Goal: Information Seeking & Learning: Learn about a topic

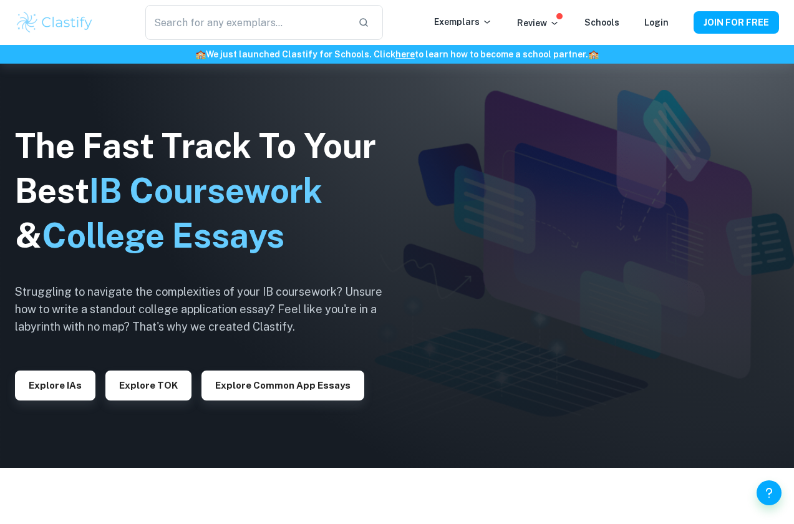
scroll to position [72, 0]
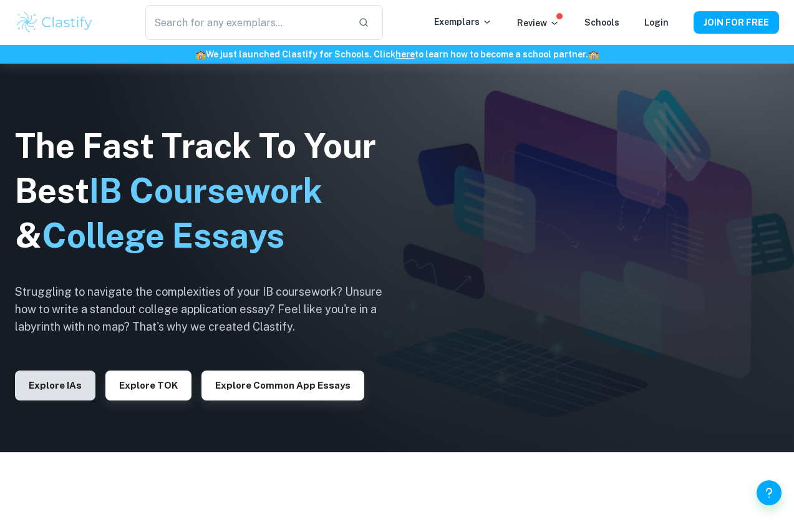
click at [74, 387] on button "Explore IAs" at bounding box center [55, 386] width 80 height 30
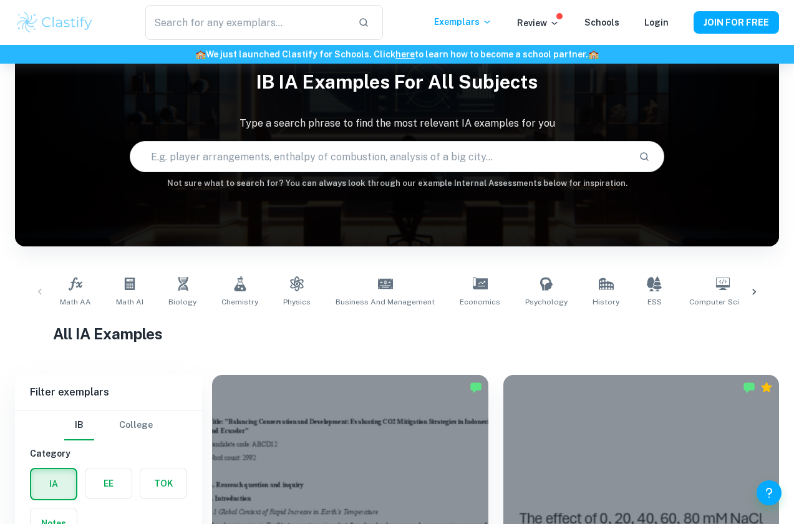
scroll to position [314, 0]
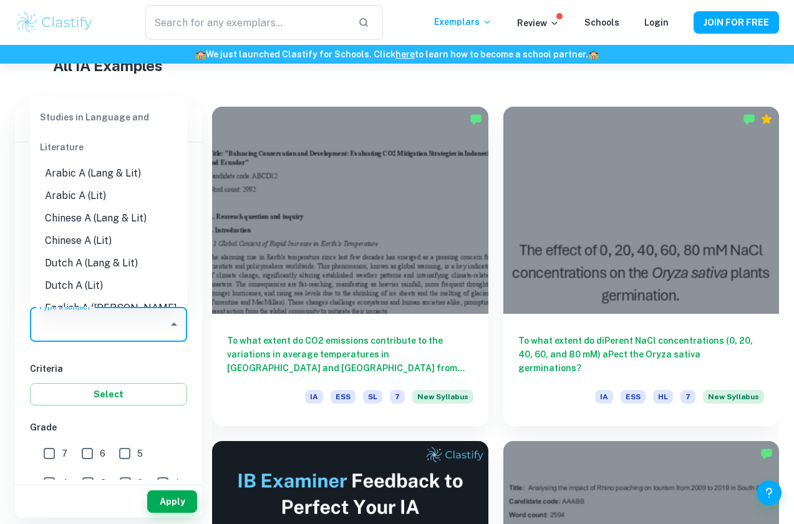
click at [79, 323] on div "Type a subject Type a subject" at bounding box center [108, 324] width 157 height 35
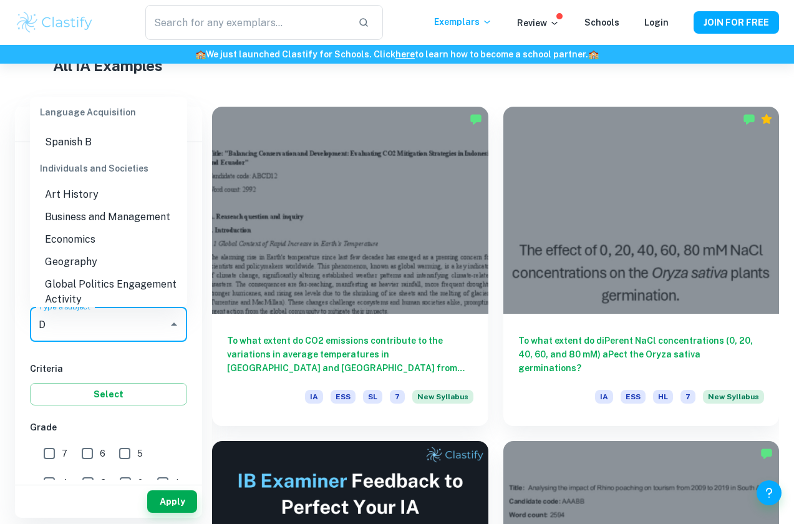
scroll to position [0, 0]
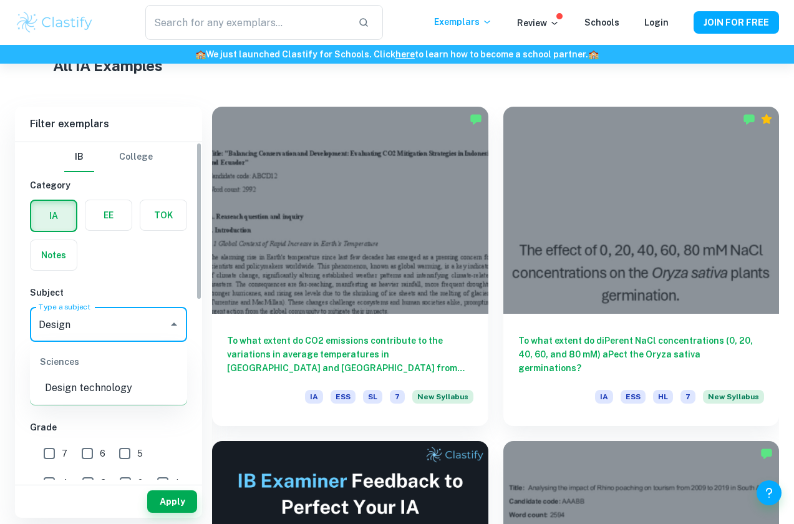
click at [115, 391] on li "Design technology" at bounding box center [108, 388] width 157 height 22
type input "Design technology"
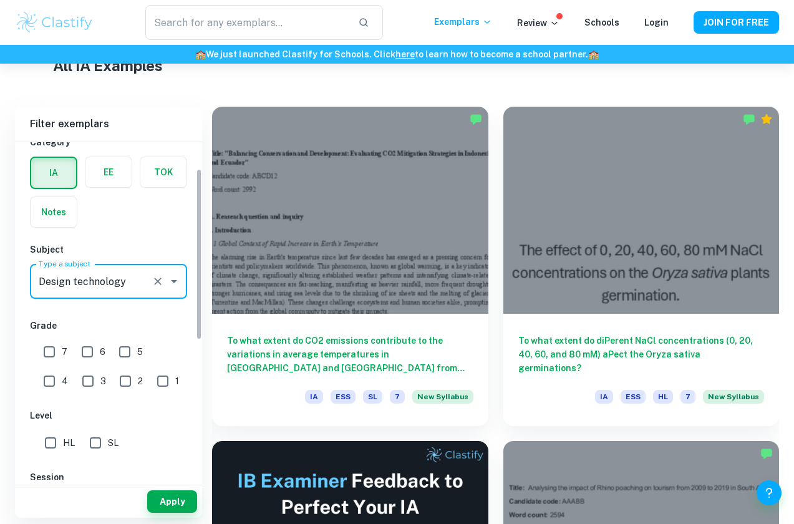
scroll to position [127, 0]
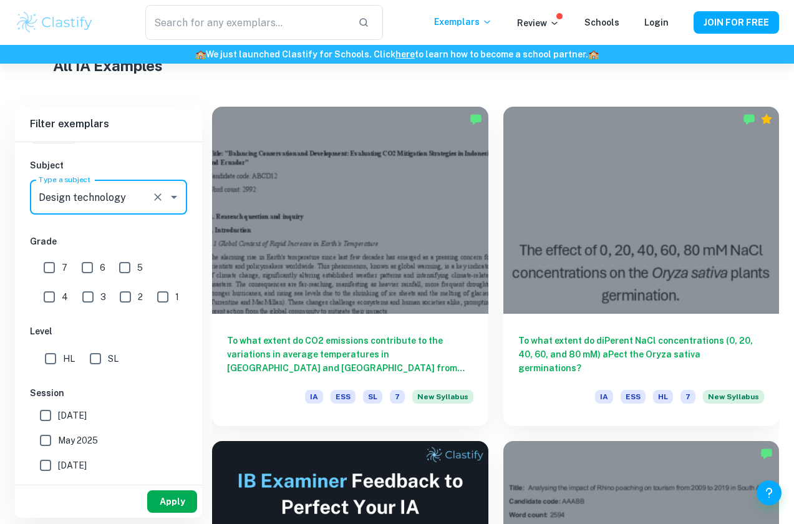
click at [167, 496] on button "Apply" at bounding box center [172, 501] width 50 height 22
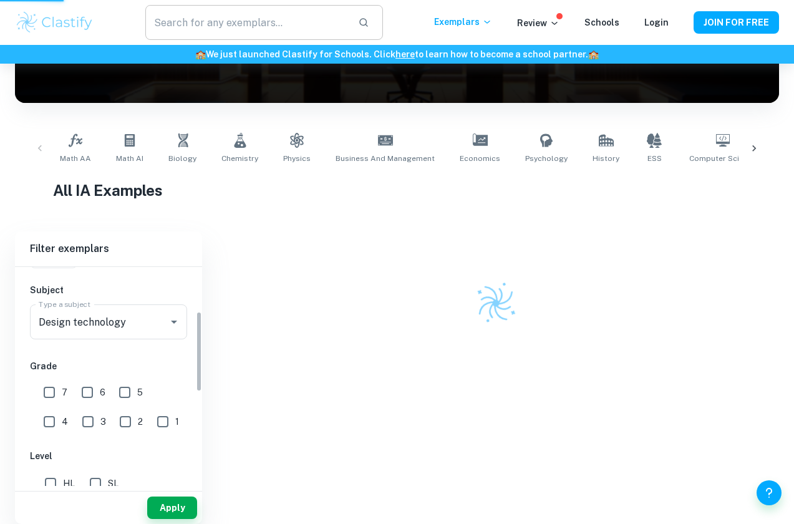
scroll to position [170, 0]
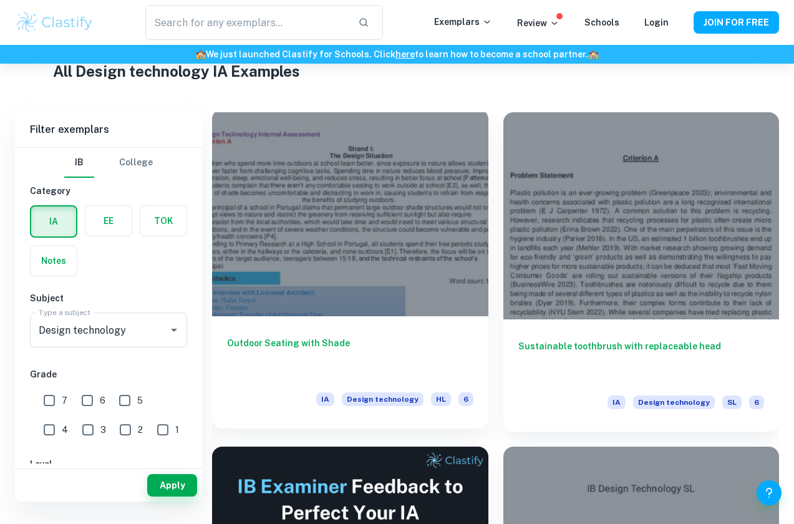
scroll to position [231, 0]
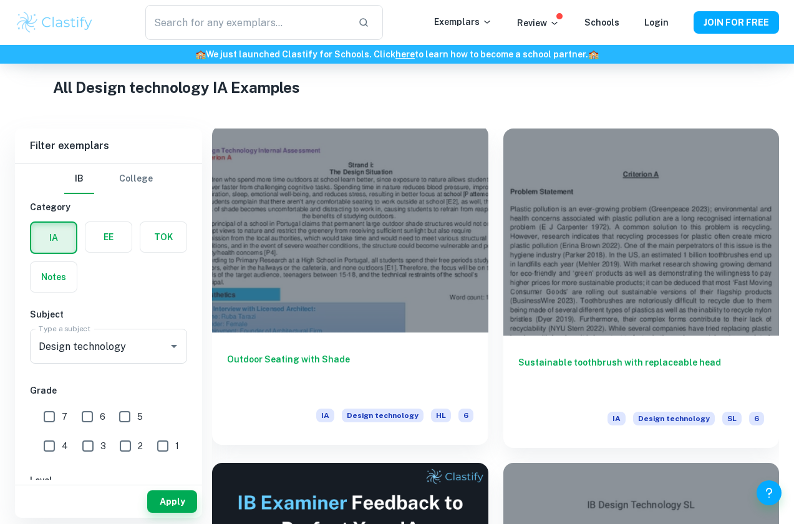
click at [336, 205] on div at bounding box center [350, 228] width 276 height 207
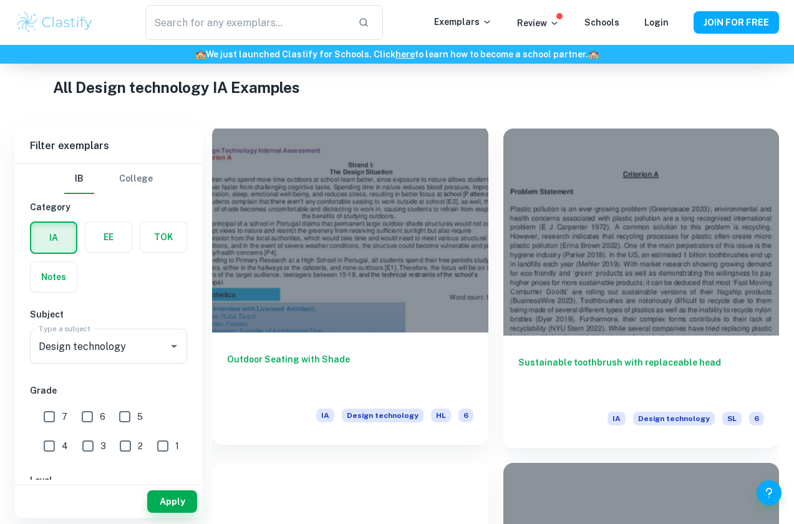
scroll to position [329, 0]
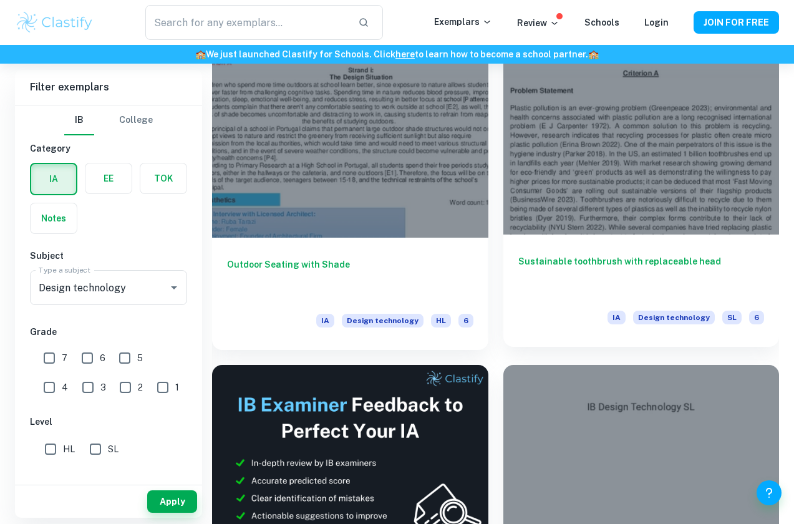
click at [624, 179] on div at bounding box center [641, 130] width 276 height 207
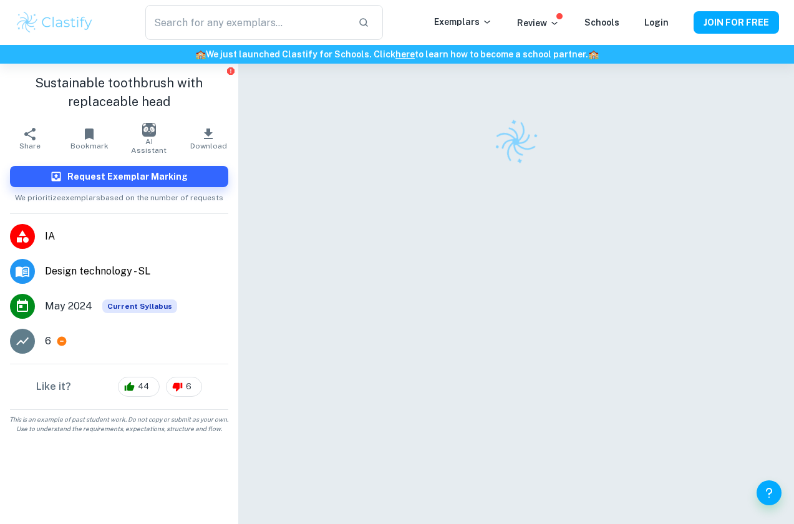
scroll to position [10, 0]
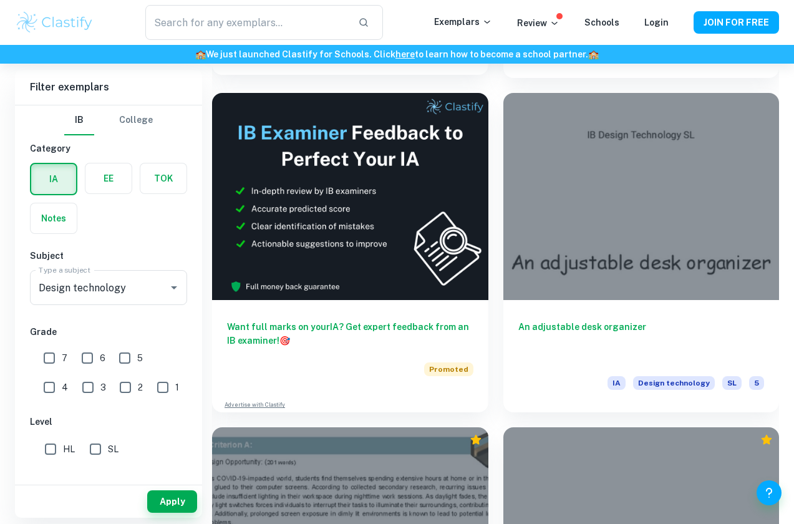
scroll to position [624, 0]
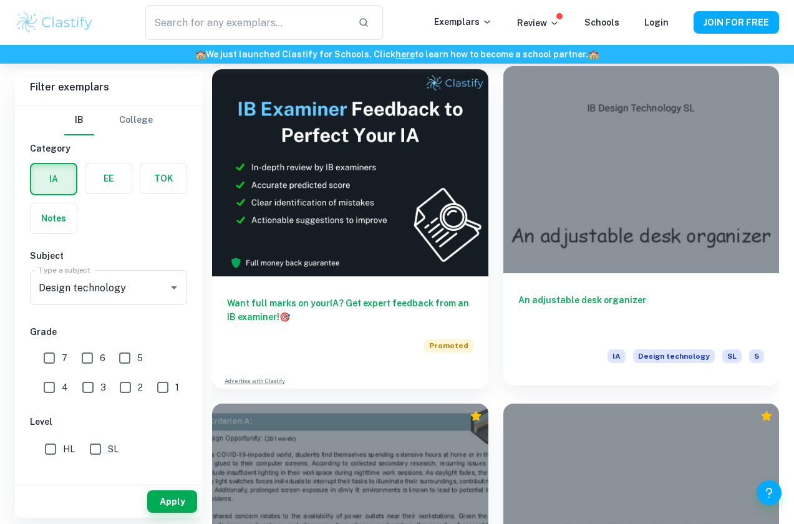
click at [524, 199] on div at bounding box center [641, 169] width 276 height 207
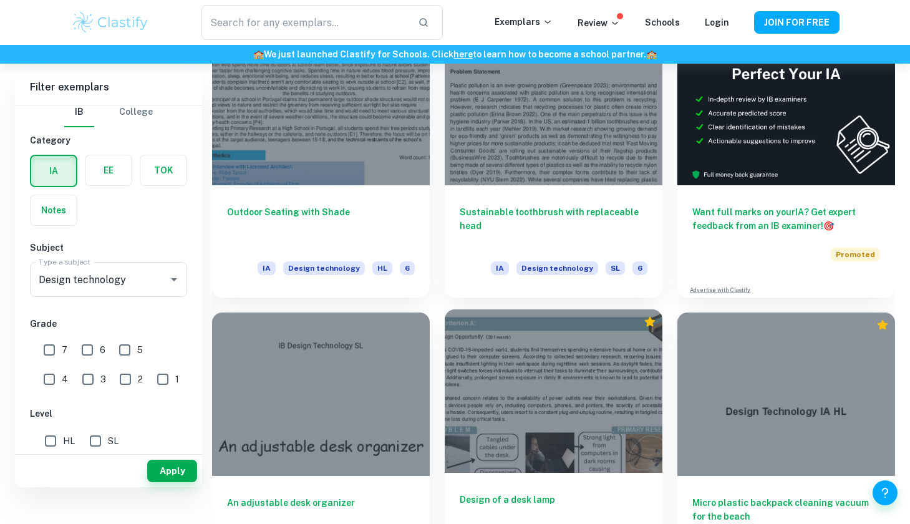
scroll to position [234, 0]
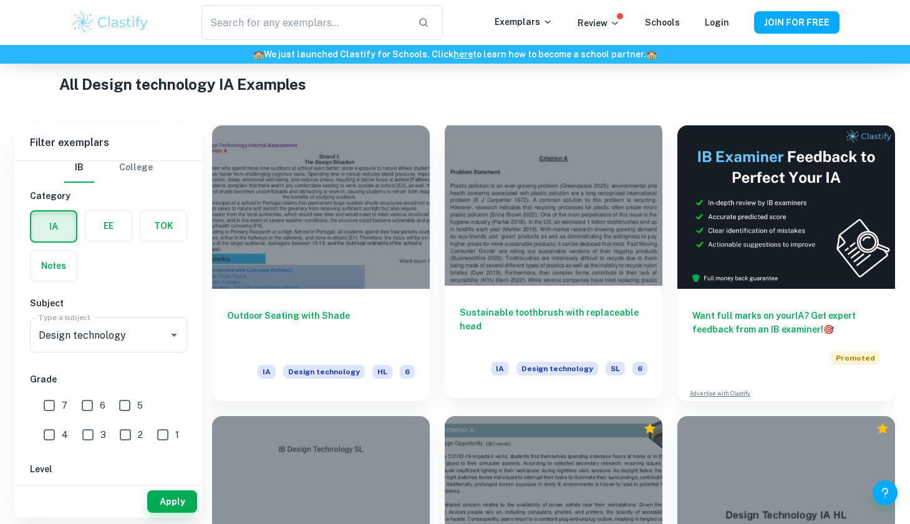
click at [558, 250] on div at bounding box center [554, 203] width 218 height 163
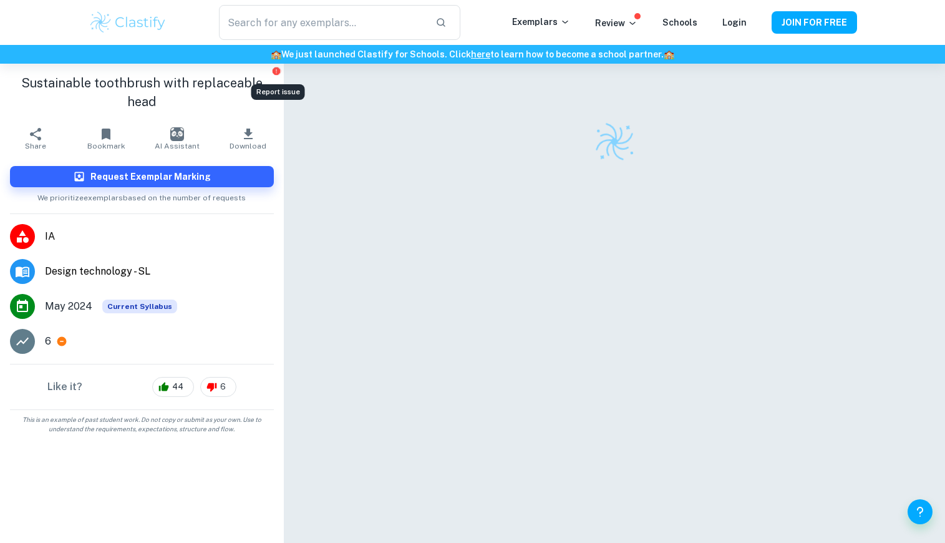
click at [273, 74] on icon "Report issue" at bounding box center [276, 71] width 10 height 10
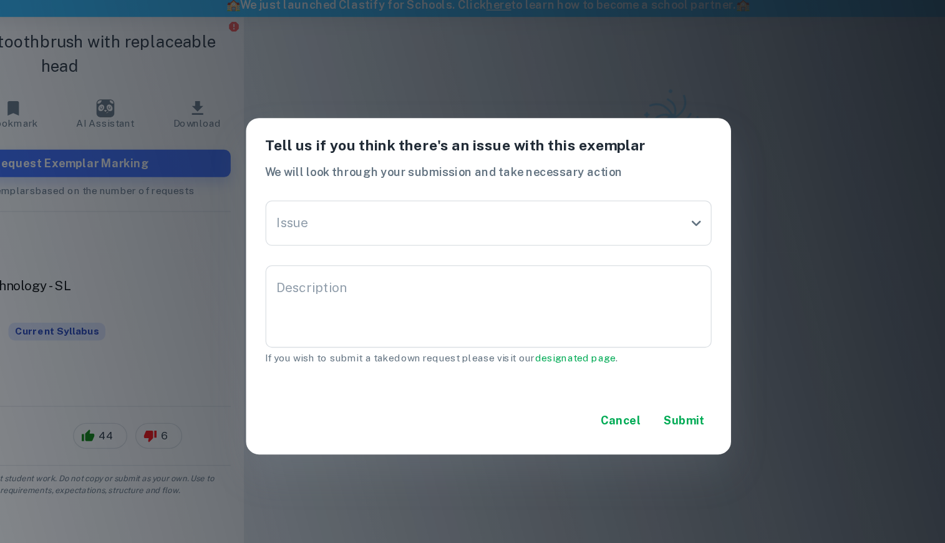
click at [555, 364] on button "Cancel" at bounding box center [575, 375] width 41 height 22
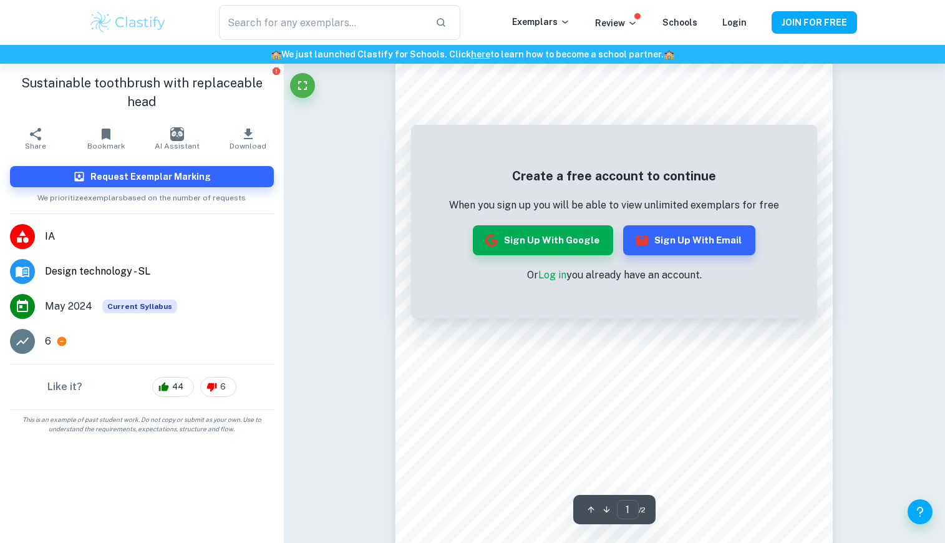
scroll to position [165, 0]
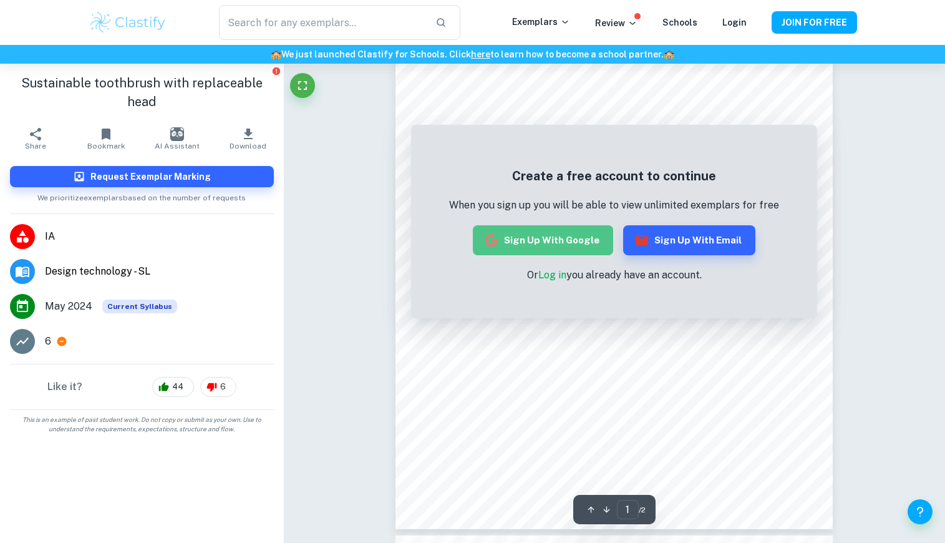
click at [555, 241] on button "Sign up with Google" at bounding box center [543, 240] width 140 height 30
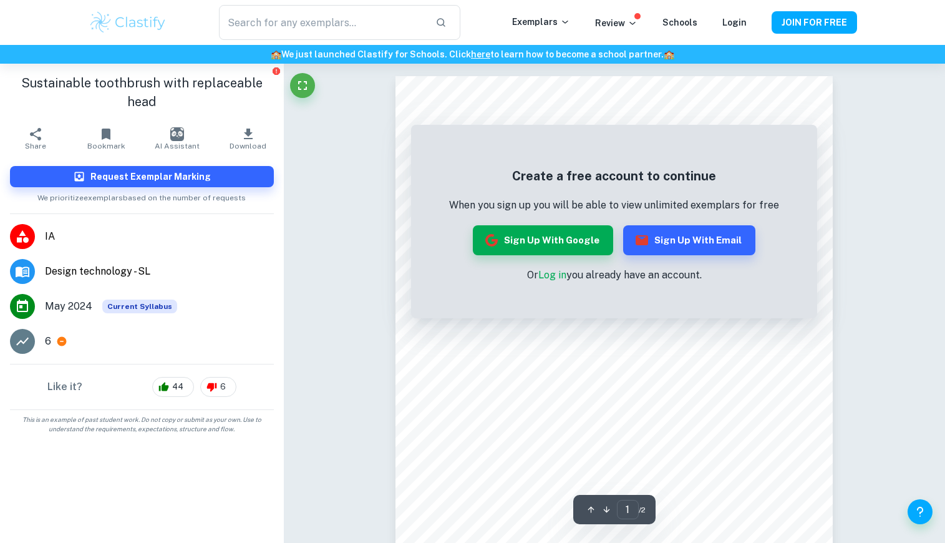
scroll to position [0, 0]
click at [553, 277] on link "Log in" at bounding box center [552, 275] width 28 height 12
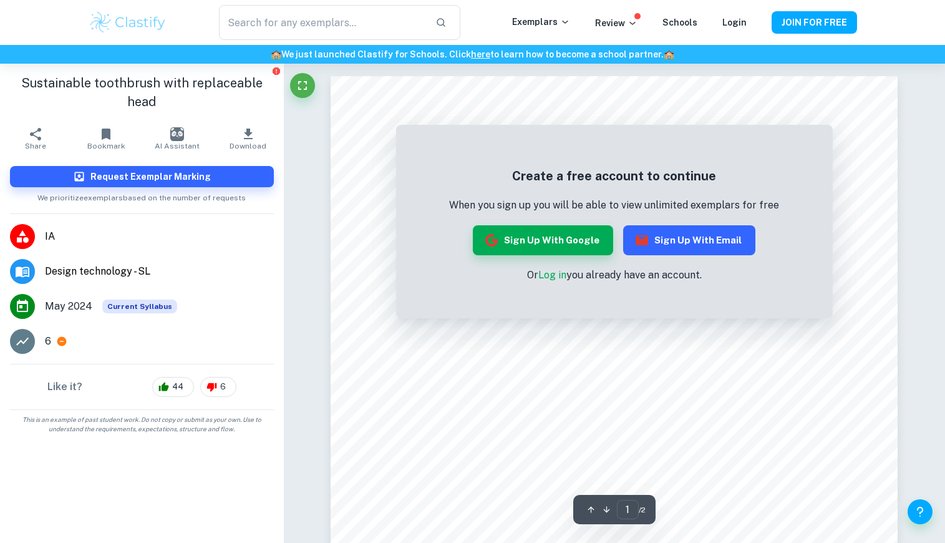
click at [671, 242] on button "Sign up with Email" at bounding box center [689, 240] width 132 height 30
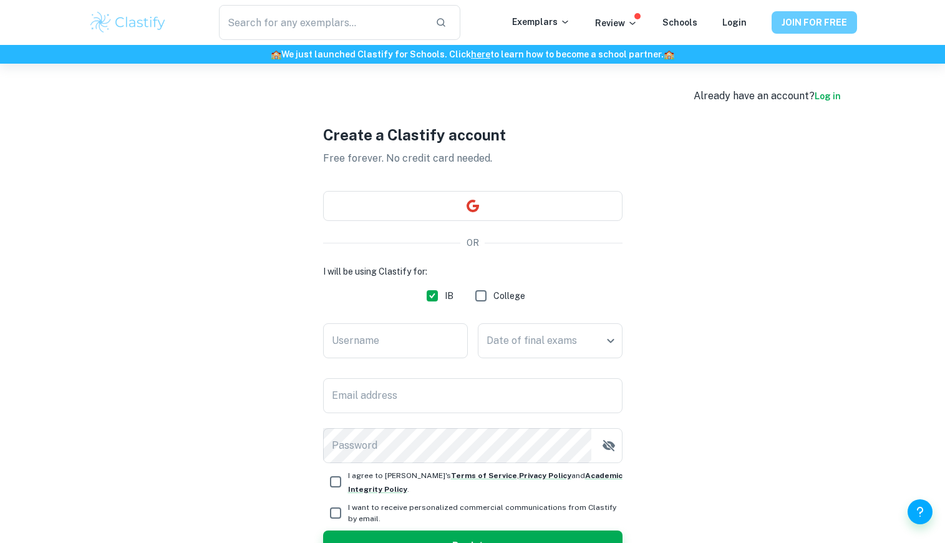
click at [792, 27] on button "JOIN FOR FREE" at bounding box center [814, 22] width 85 height 22
click at [742, 21] on link "Login" at bounding box center [734, 22] width 24 height 10
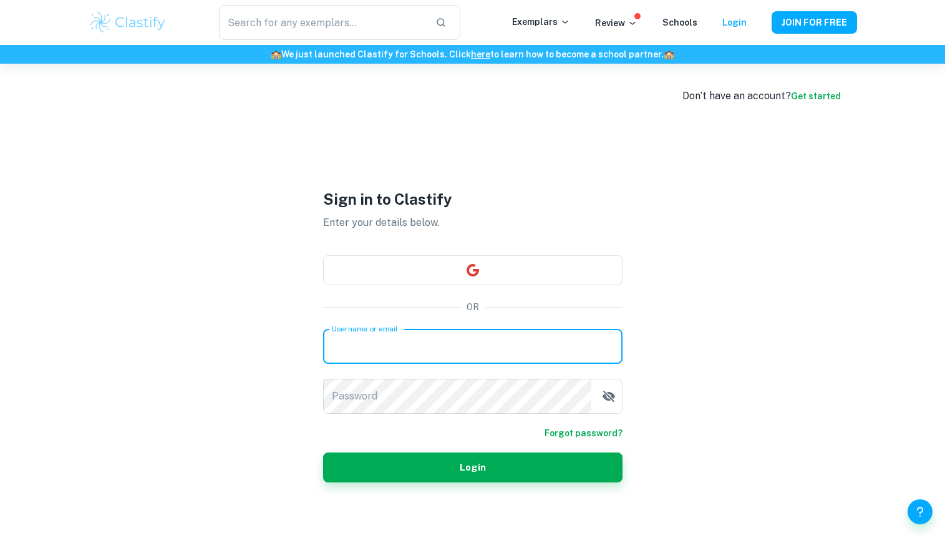
click at [433, 342] on input "Username or email" at bounding box center [472, 346] width 299 height 35
type input "caiweixin070825@qq.com"
click at [472, 467] on button "Login" at bounding box center [472, 467] width 299 height 30
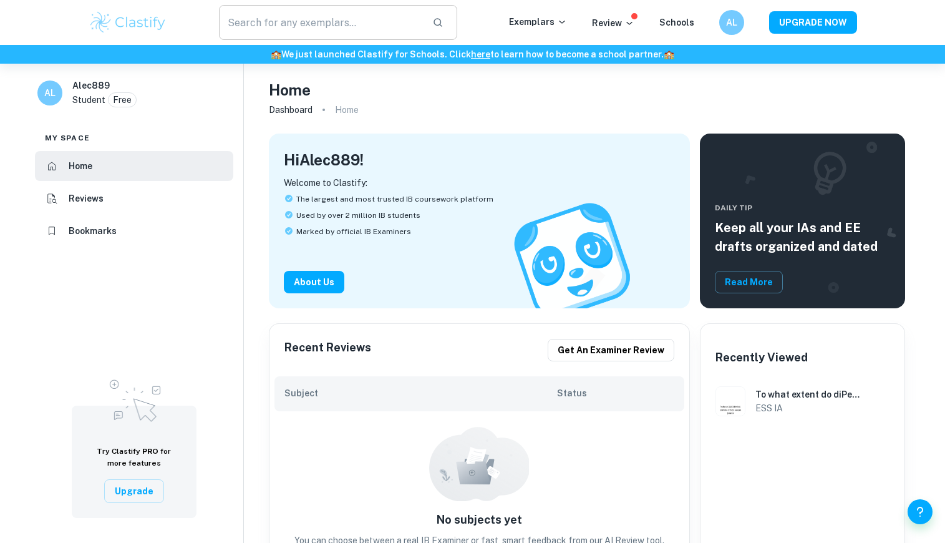
click at [310, 37] on input "text" at bounding box center [321, 22] width 204 height 35
click at [54, 92] on h6 "AL" at bounding box center [50, 93] width 14 height 14
click at [419, 30] on input "text" at bounding box center [321, 22] width 204 height 35
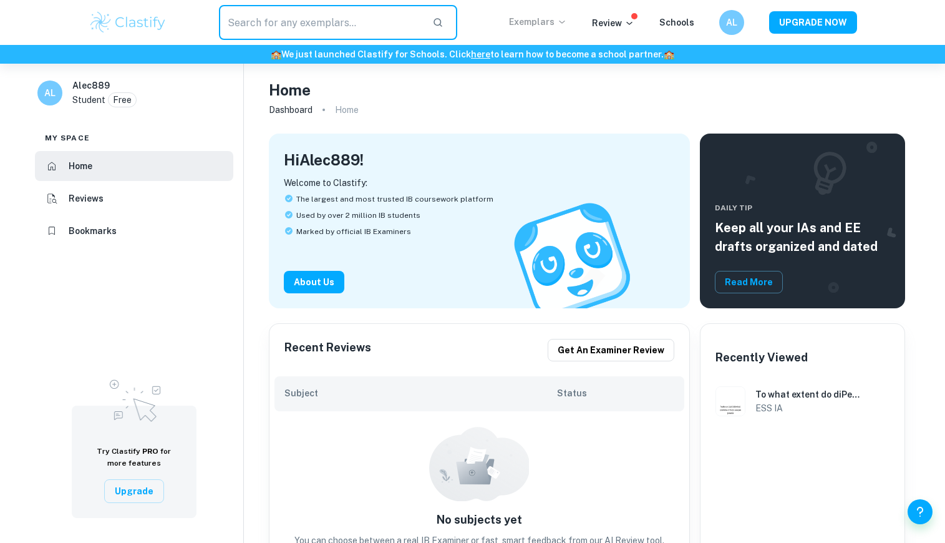
click at [522, 27] on p "Exemplars" at bounding box center [538, 22] width 58 height 14
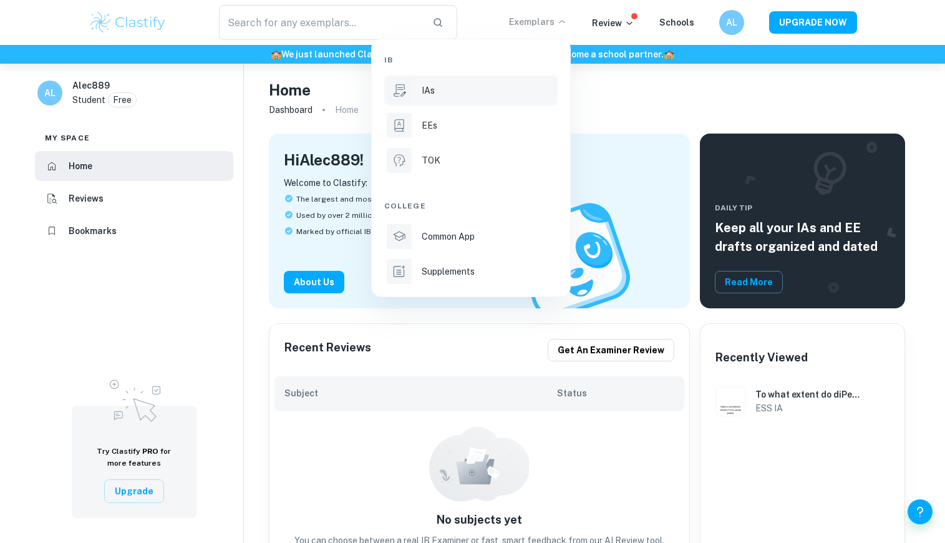
click at [470, 92] on div "IAs" at bounding box center [488, 91] width 133 height 14
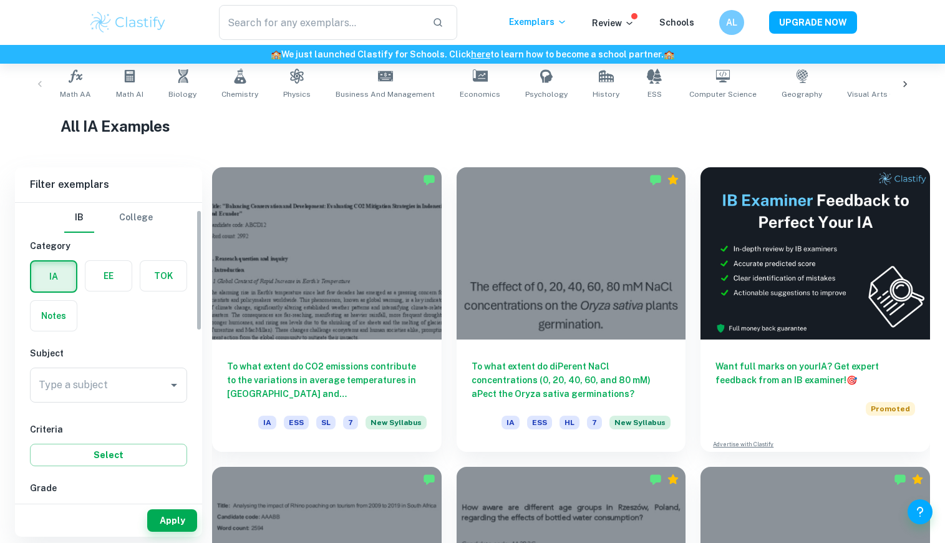
scroll to position [29, 0]
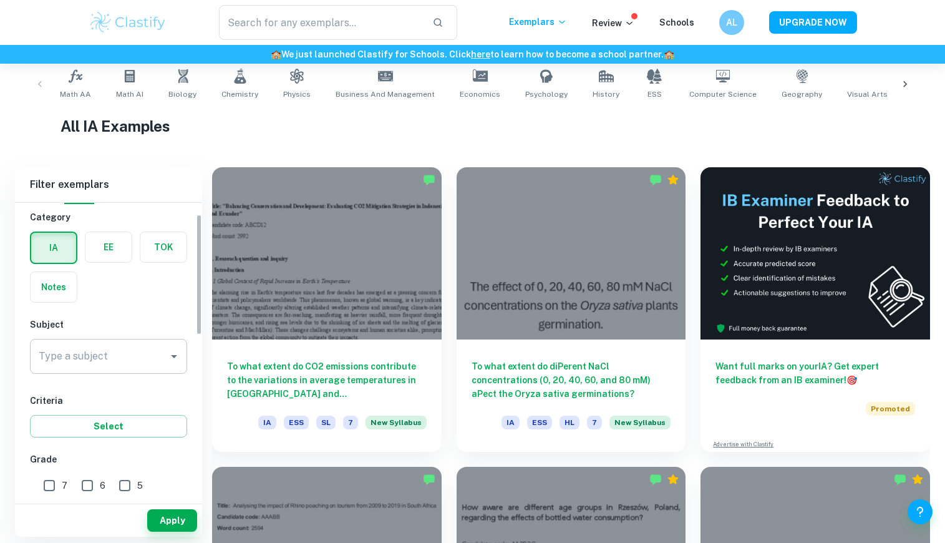
click at [130, 353] on input "Type a subject" at bounding box center [99, 356] width 127 height 24
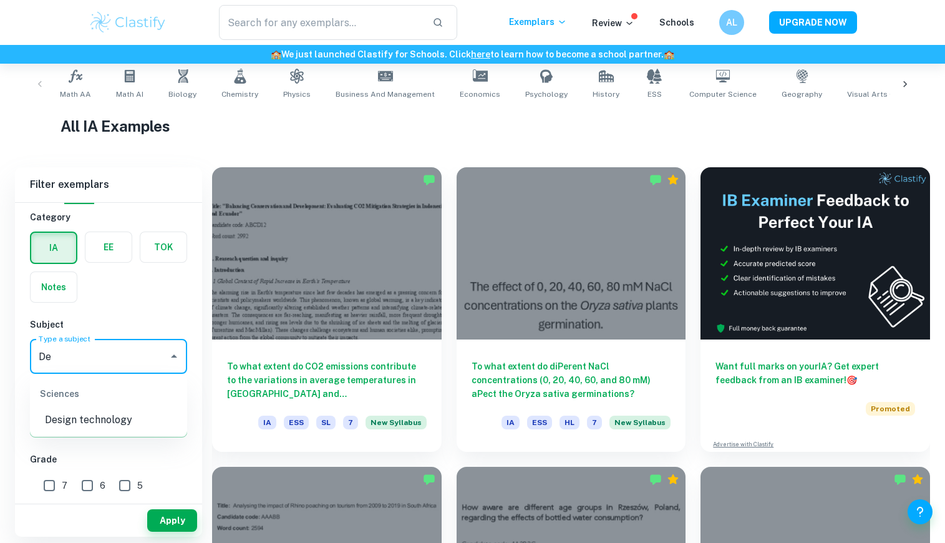
type input "D"
type input "d"
click at [104, 418] on li "Design technology" at bounding box center [108, 420] width 157 height 22
type input "Design technology"
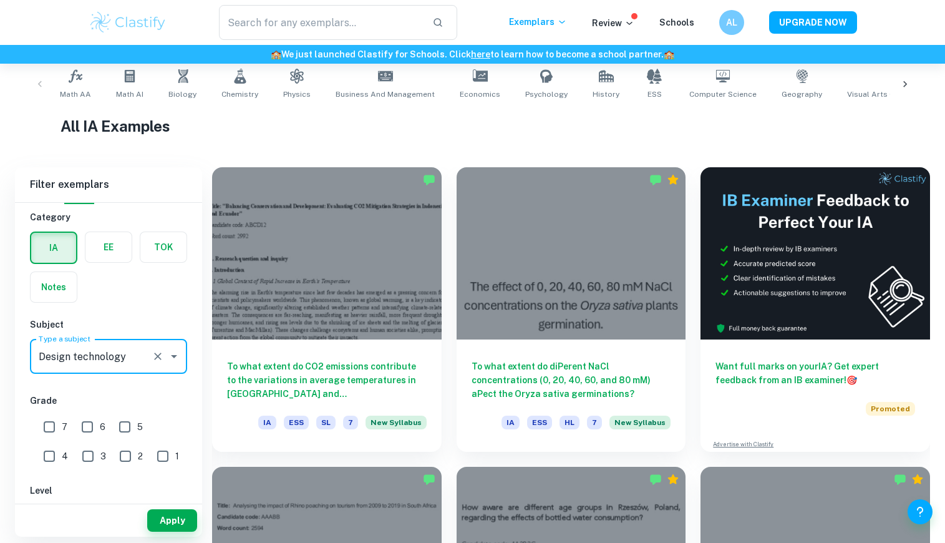
click at [176, 508] on div "Apply" at bounding box center [108, 520] width 187 height 32
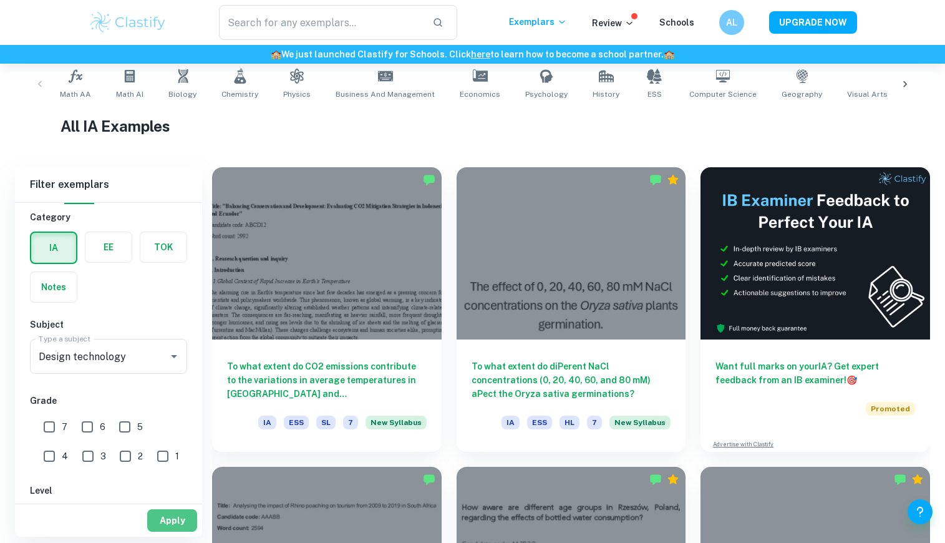
click at [176, 517] on button "Apply" at bounding box center [172, 520] width 50 height 22
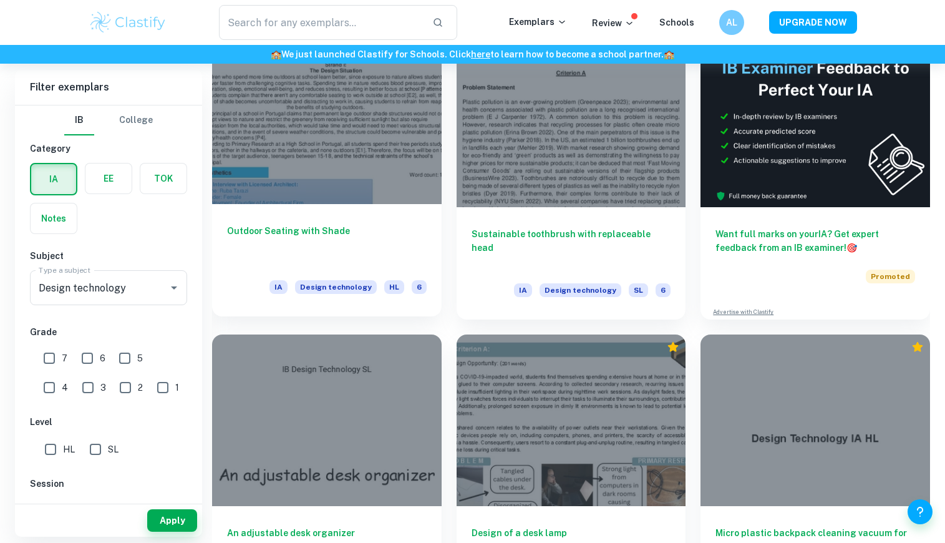
scroll to position [310, 0]
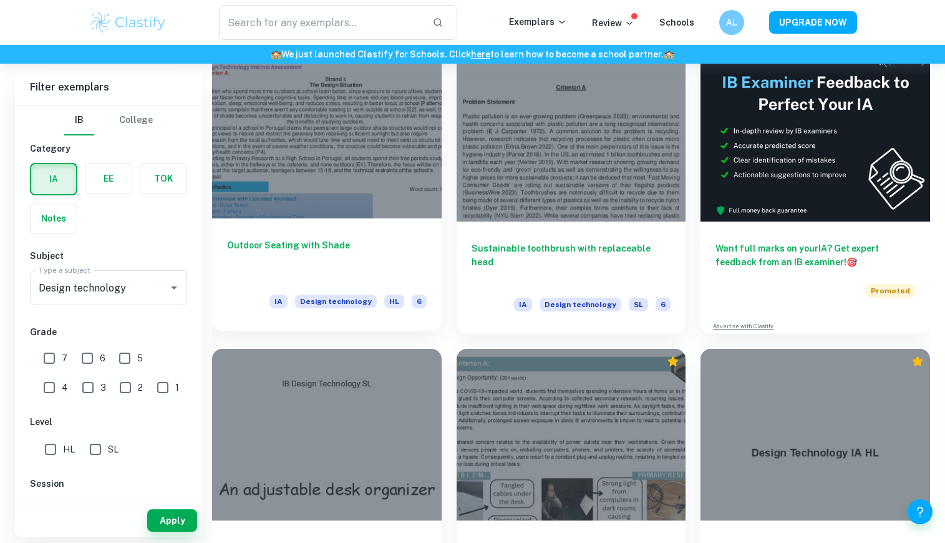
click at [361, 187] on div at bounding box center [327, 132] width 230 height 172
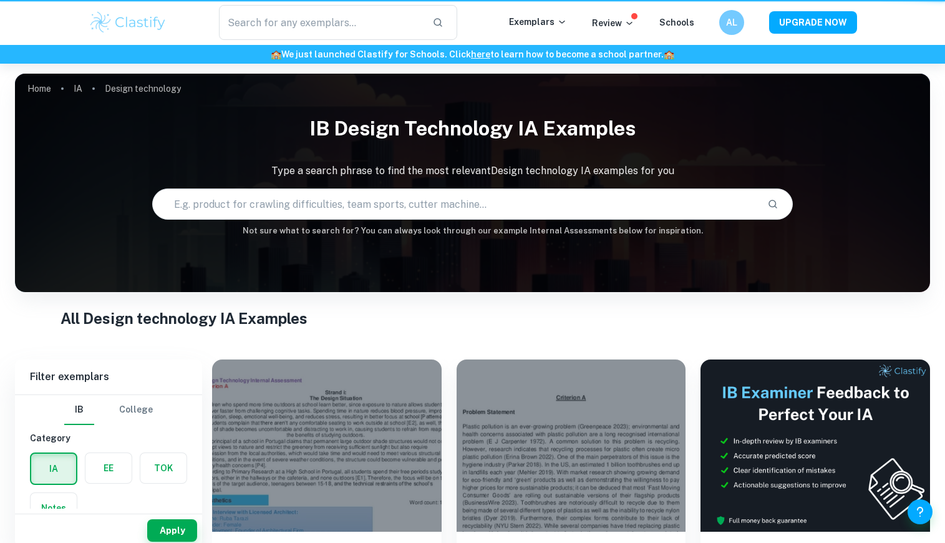
type input "Design technology"
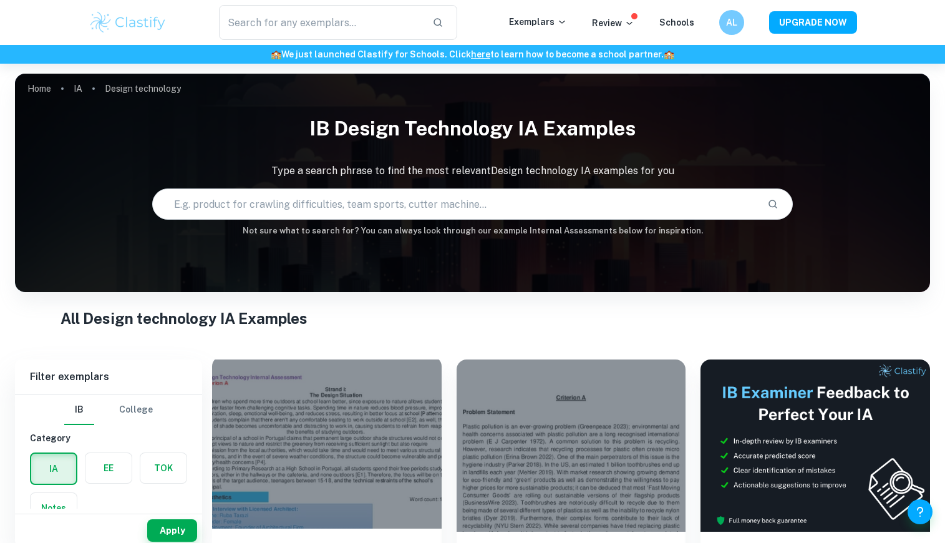
scroll to position [310, 0]
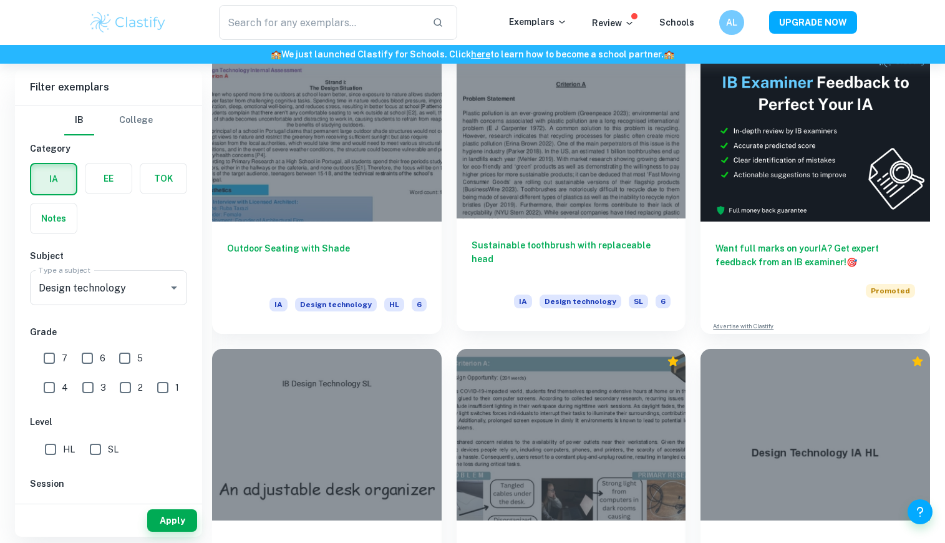
click at [512, 155] on div at bounding box center [572, 132] width 230 height 172
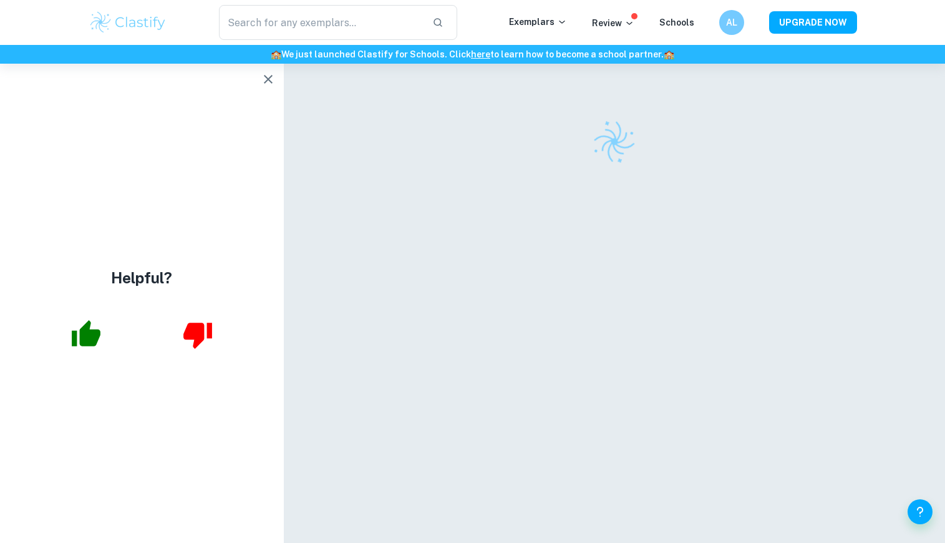
click at [274, 81] on icon "button" at bounding box center [268, 79] width 15 height 15
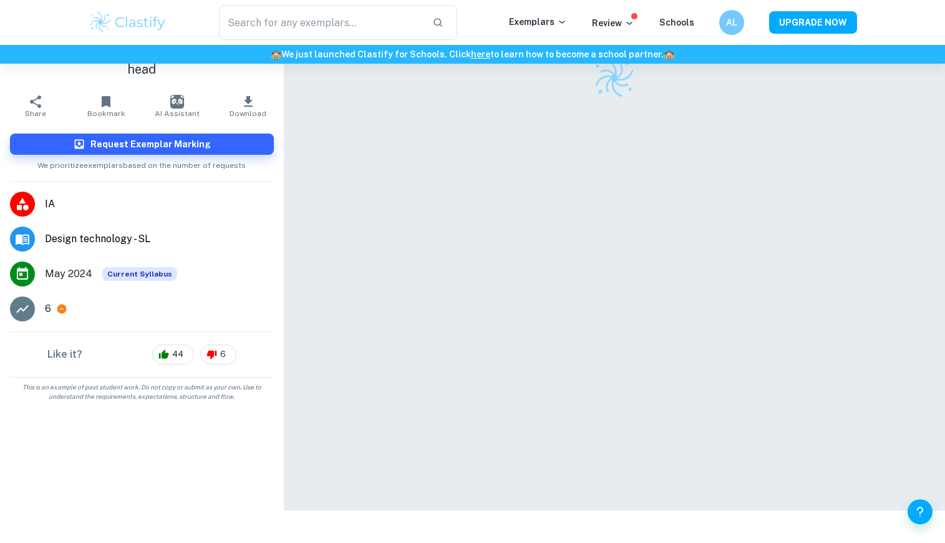
scroll to position [64, 0]
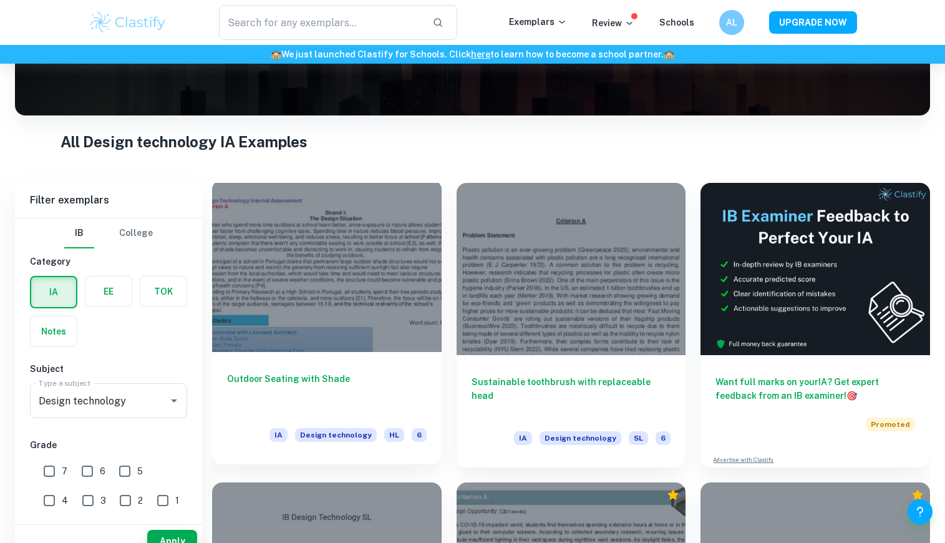
scroll to position [171, 0]
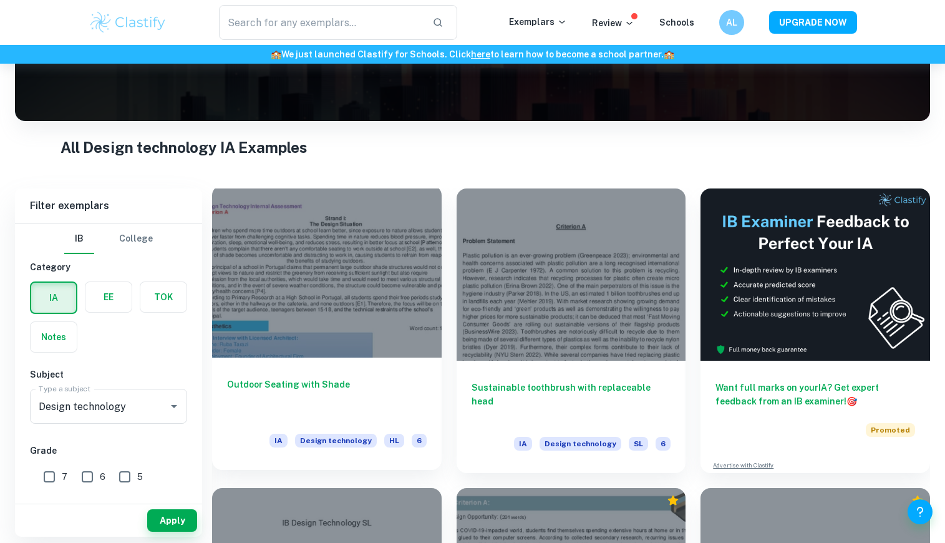
click at [406, 235] on div at bounding box center [327, 271] width 230 height 172
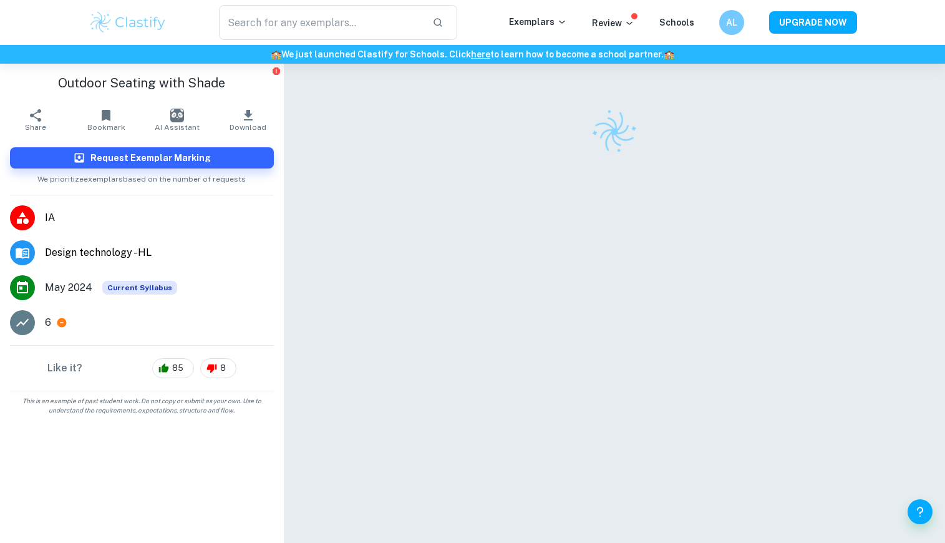
scroll to position [32, 0]
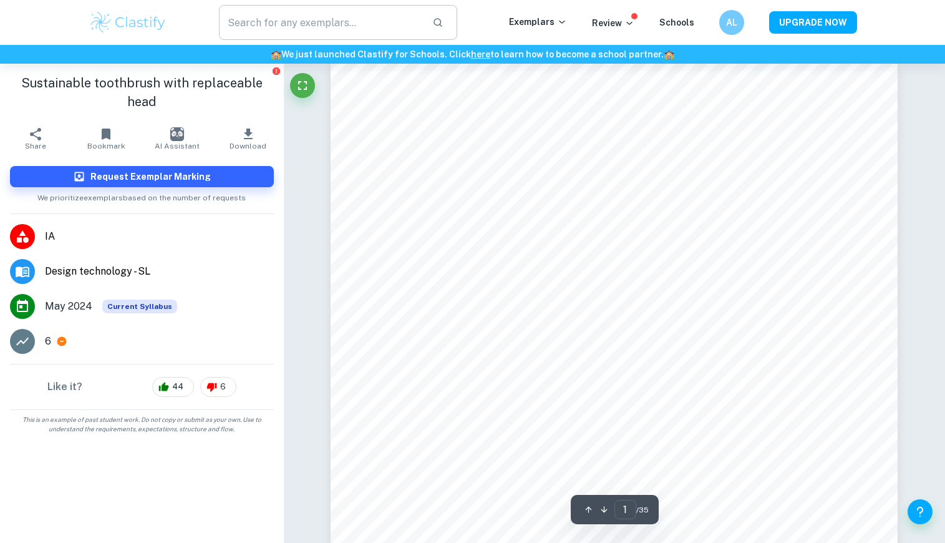
scroll to position [-5, 1]
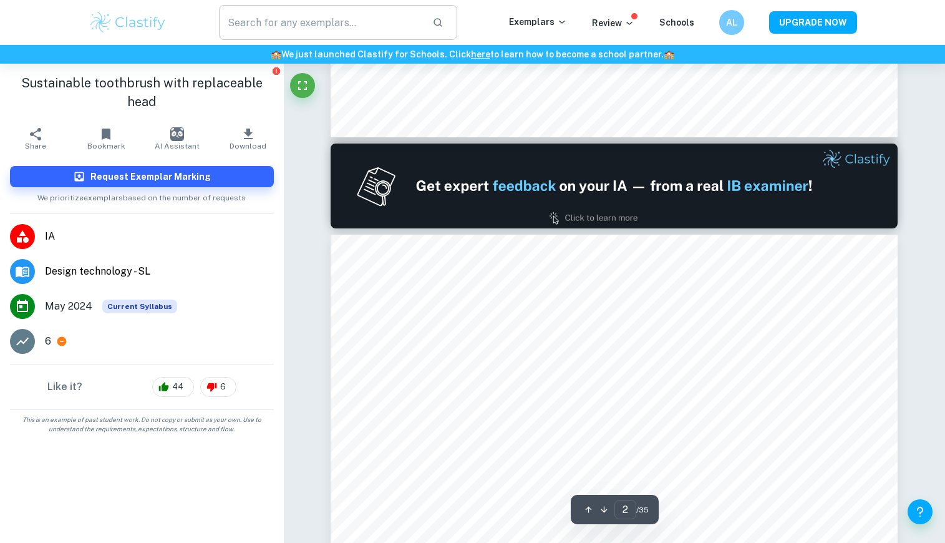
type input "1"
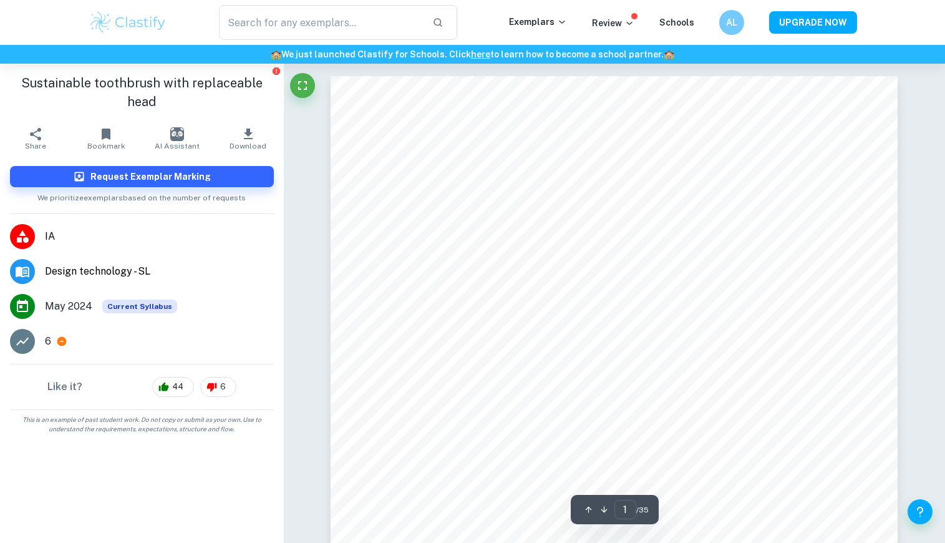
scroll to position [0, 0]
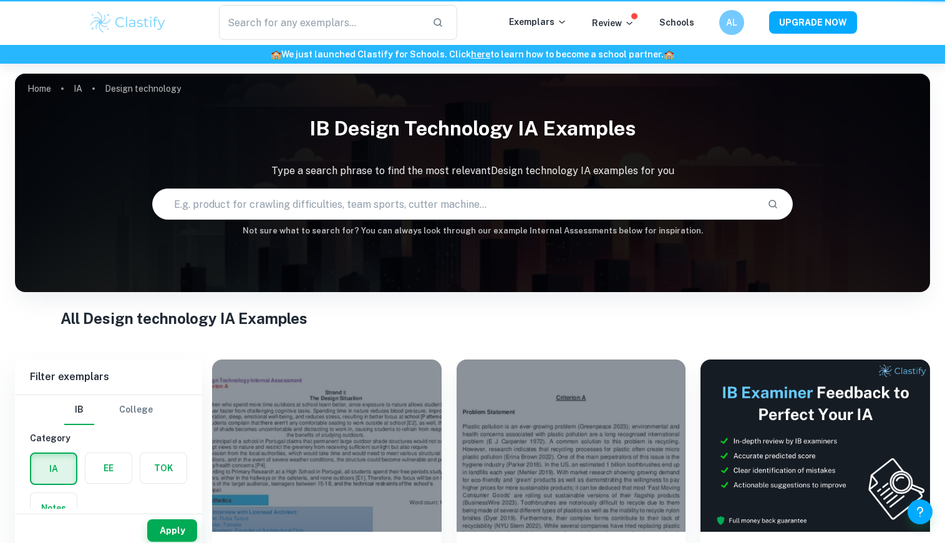
type input "Design technology"
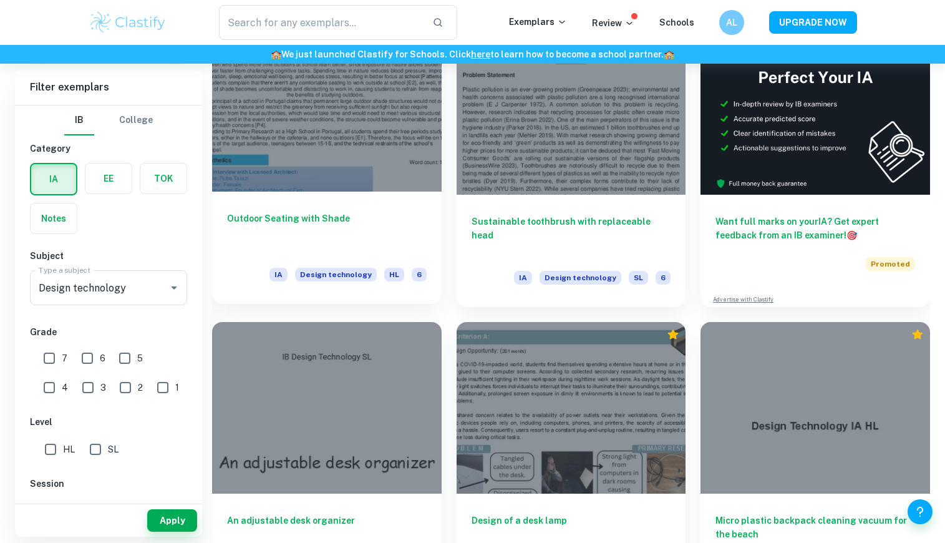
scroll to position [336, 0]
click at [413, 240] on h6 "Outdoor Seating with Shade" at bounding box center [327, 232] width 200 height 41
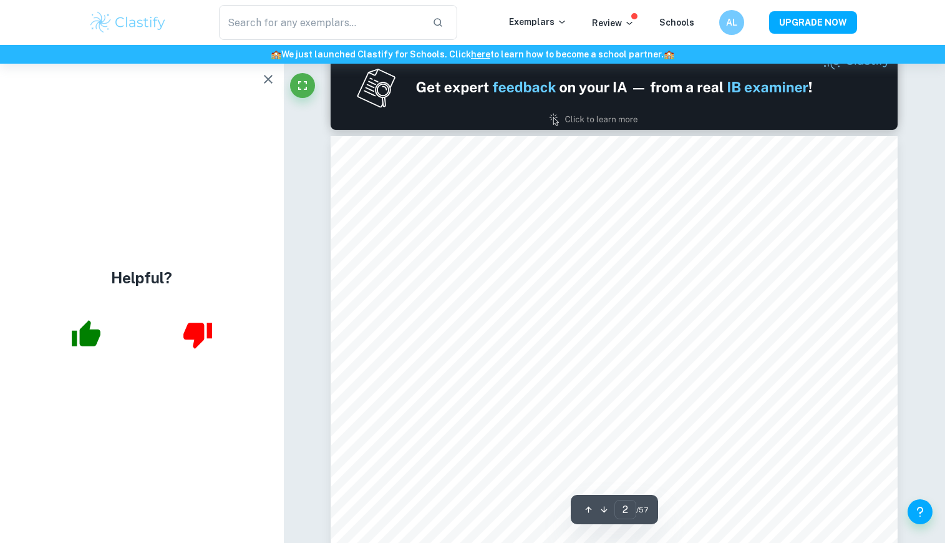
scroll to position [850, 0]
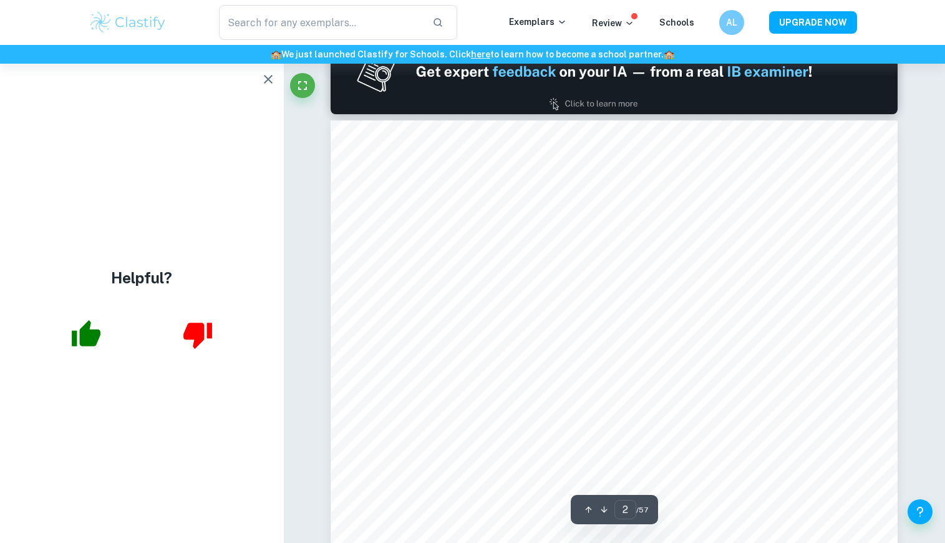
type input "1"
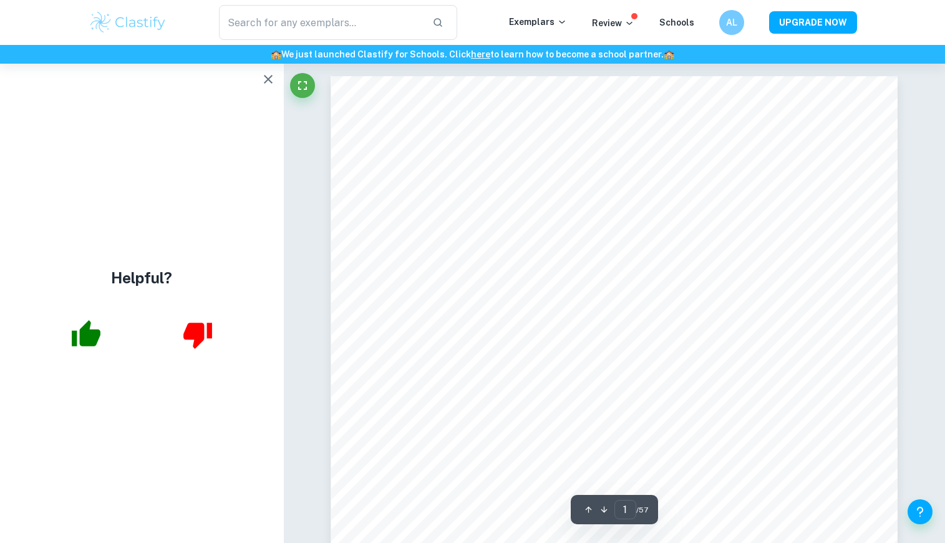
scroll to position [0, 0]
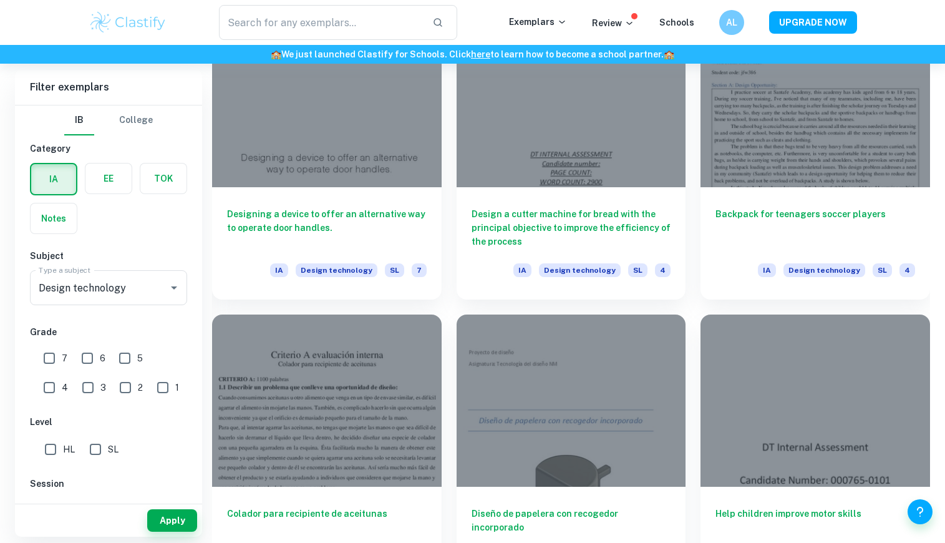
scroll to position [1216, 0]
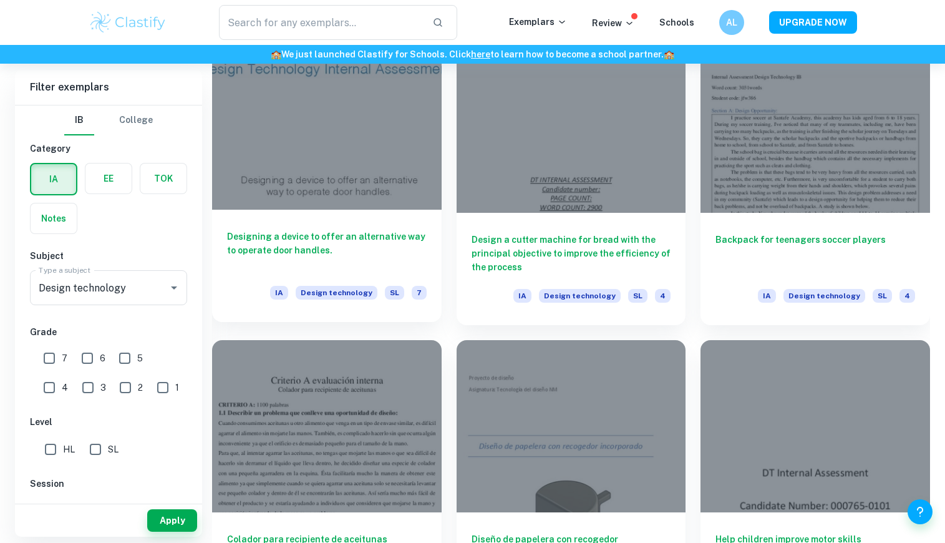
click at [367, 175] on div at bounding box center [327, 123] width 230 height 172
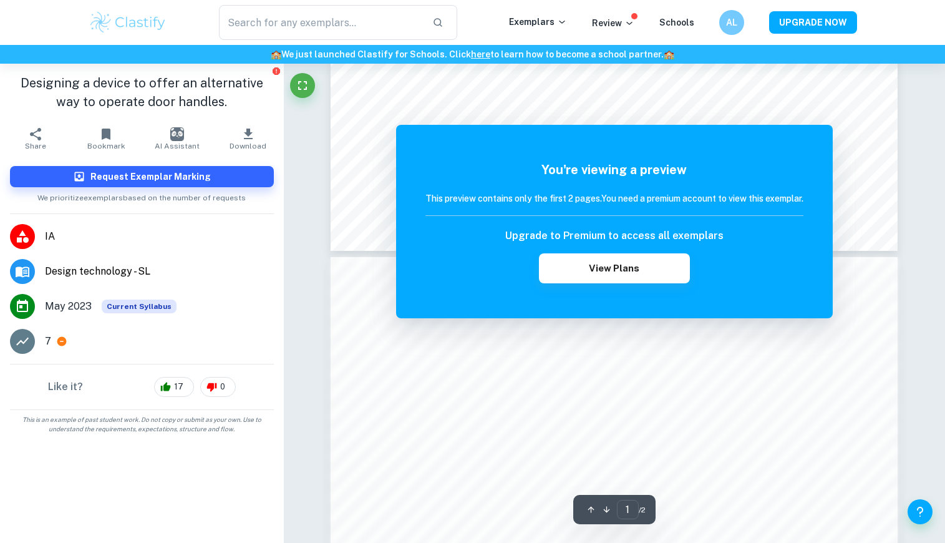
scroll to position [631, 0]
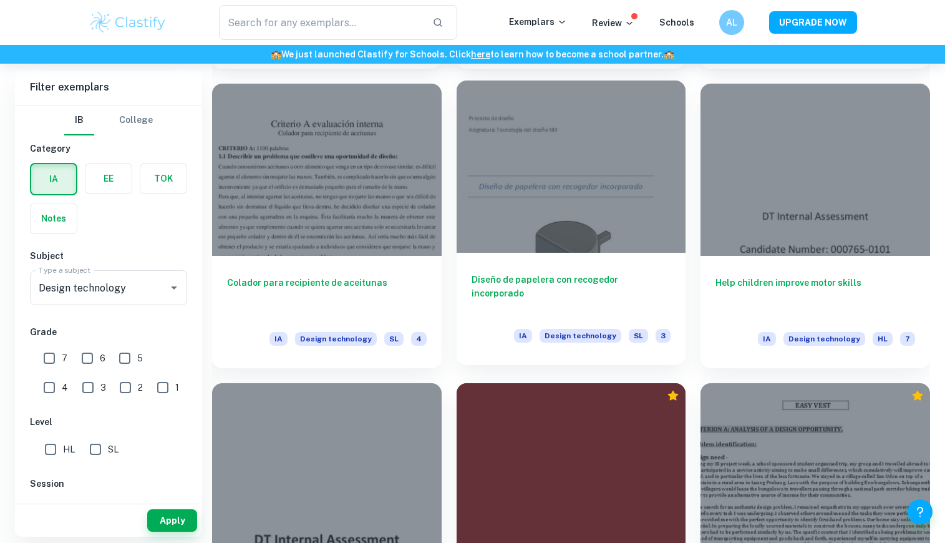
scroll to position [1437, 0]
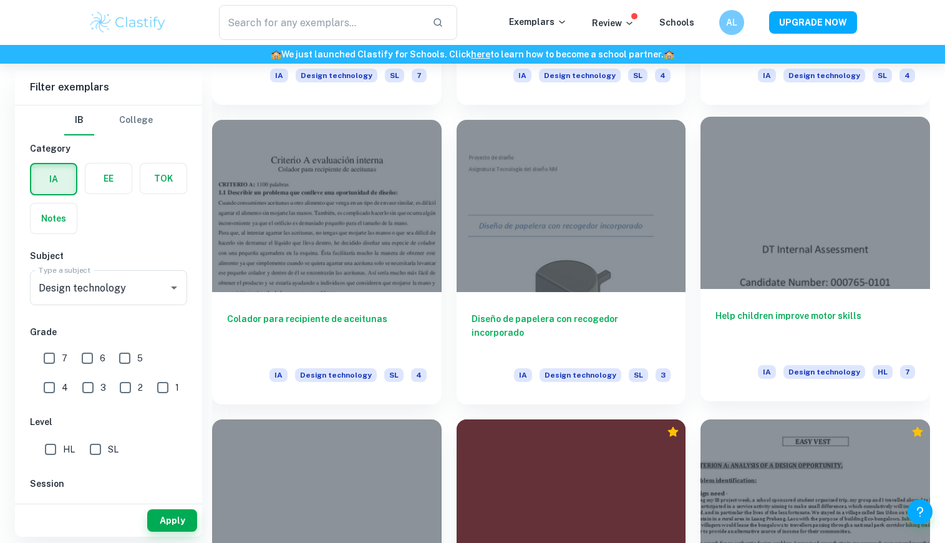
click at [817, 187] on div at bounding box center [816, 203] width 230 height 172
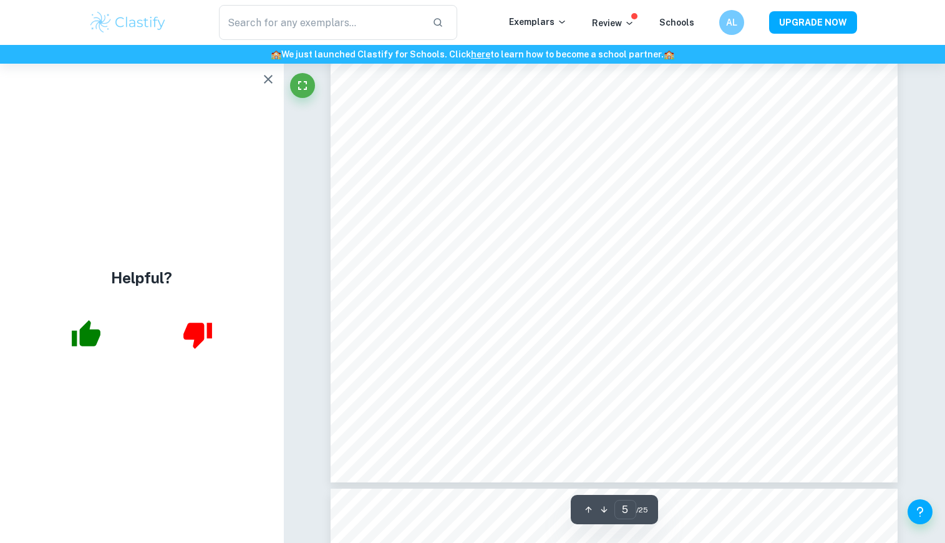
scroll to position [3907, 0]
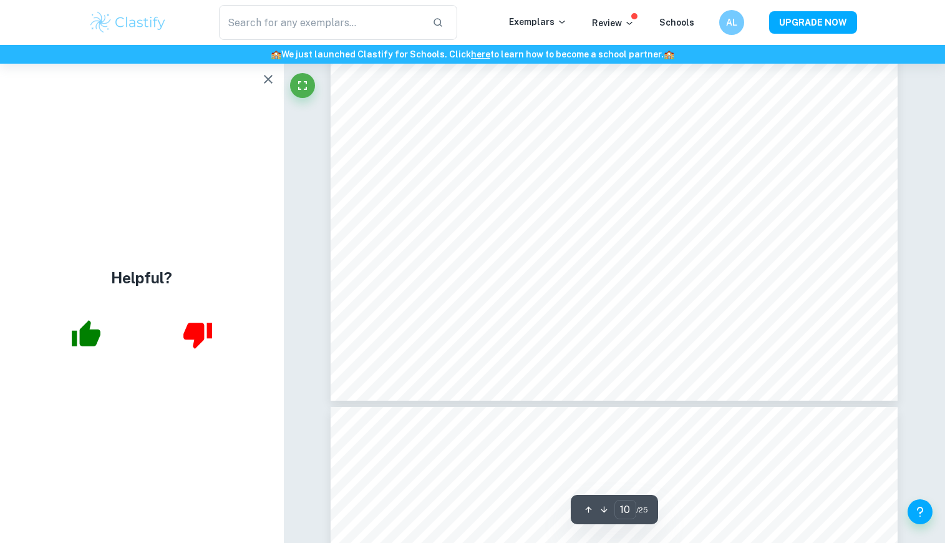
type input "11"
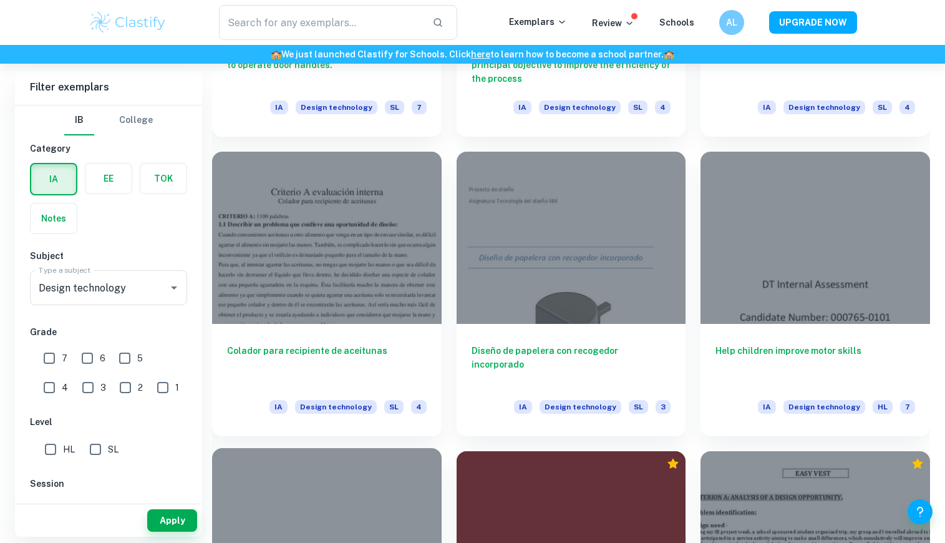
scroll to position [1110, 0]
